Goal: Information Seeking & Learning: Learn about a topic

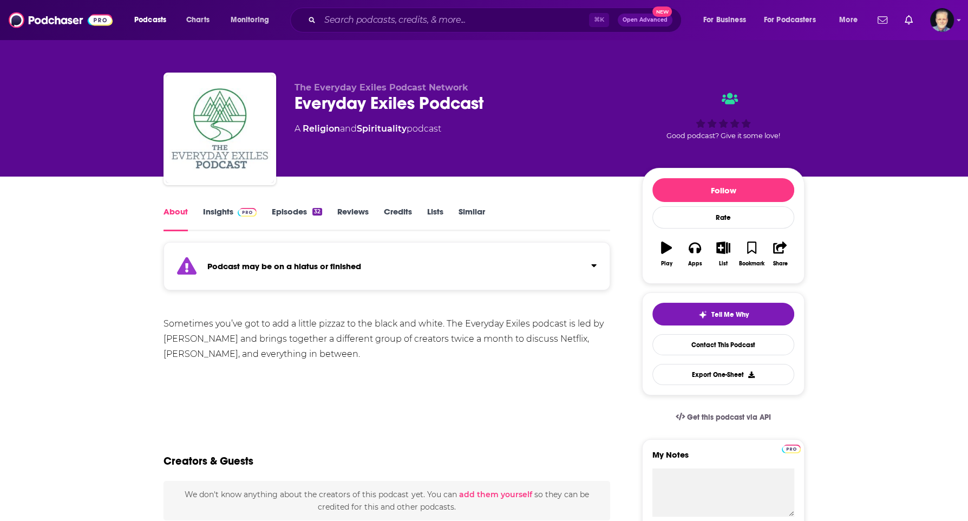
click at [238, 211] on img at bounding box center [247, 212] width 19 height 9
